Goal: Transaction & Acquisition: Purchase product/service

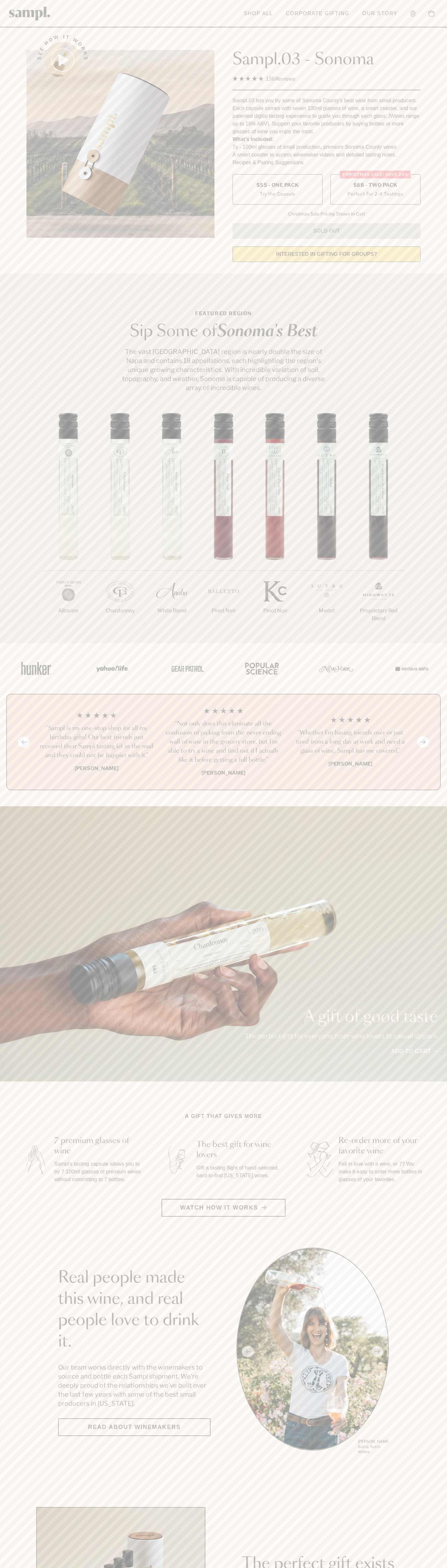
click at [375, 190] on label "Christmas SALE! Save 20% $88 - Two Pack Perfect For 2-4 Tastings" at bounding box center [375, 189] width 90 height 30
click at [96, 743] on h3 "“Sampl is my one-stop shop for all my birthday gifts! Our best friends just rec…" at bounding box center [96, 741] width 116 height 36
click at [51, 14] on header "Toggle navigation menu Shop All Corporate Gifting Our Story Account Story Shop …" at bounding box center [224, 13] width 447 height 27
click at [434, 760] on div "Previous slide Next slide “Not only does this eliminate all the confusion of pi…" at bounding box center [224, 742] width 434 height 96
click at [281, 1567] on html "Skip to main content Toggle navigation menu Shop All Corporate Gifting Our Stor…" at bounding box center [224, 1513] width 447 height 3026
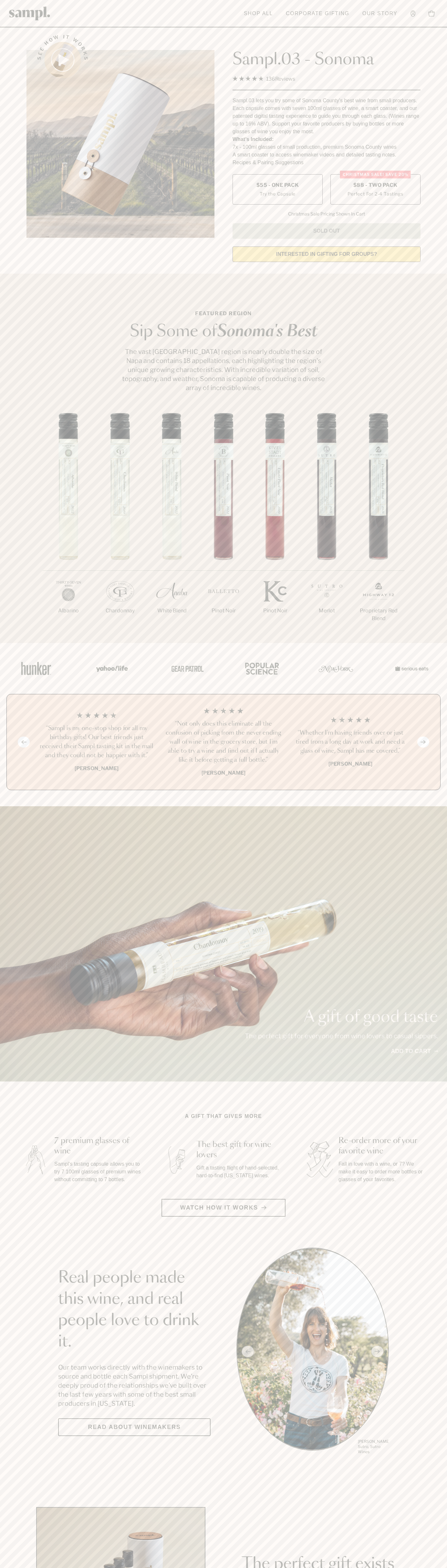
click at [20, 743] on button "Previous slide" at bounding box center [24, 742] width 12 height 11
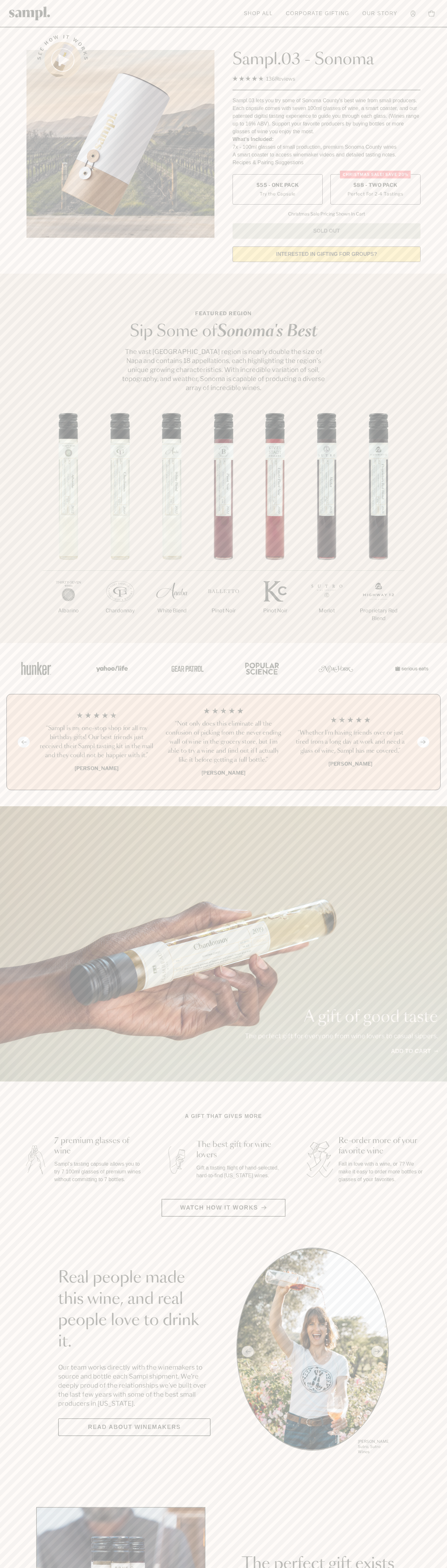
click at [375, 186] on span "$88 - Two Pack" at bounding box center [375, 185] width 44 height 7
click at [96, 743] on h3 "“Sampl is my one-stop shop for all my birthday gifts! Our best friends just rec…" at bounding box center [96, 741] width 116 height 36
